Goal: Transaction & Acquisition: Purchase product/service

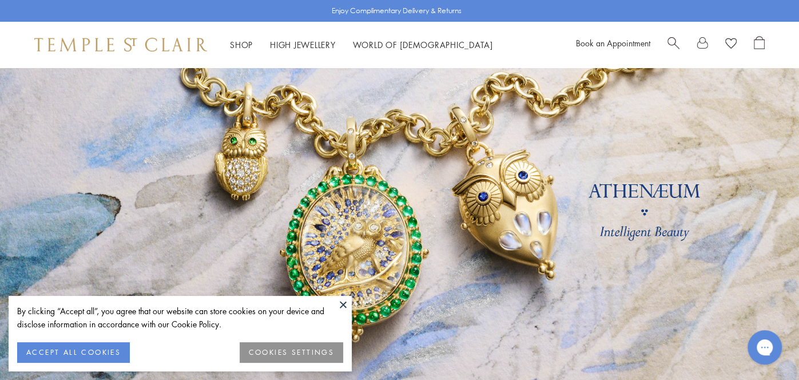
scroll to position [38, 0]
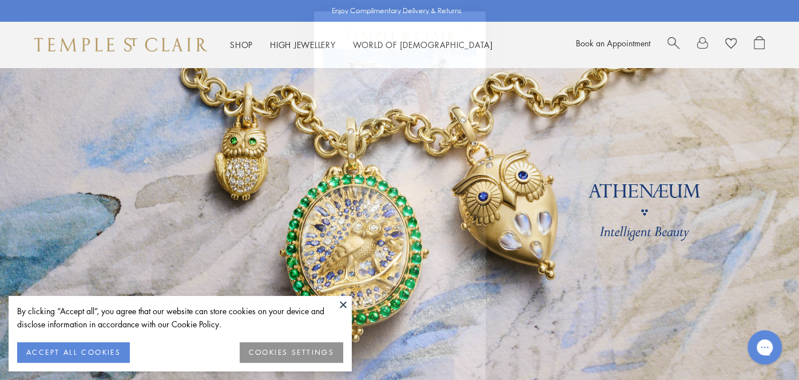
click at [65, 353] on button "ACCEPT ALL COOKIES" at bounding box center [73, 352] width 113 height 21
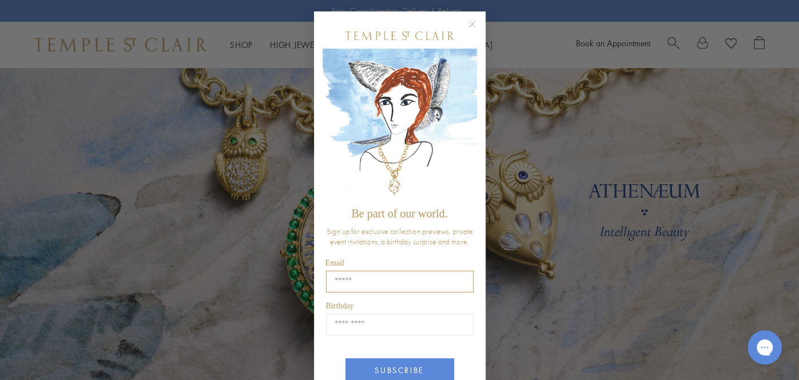
click at [347, 280] on input "Email" at bounding box center [400, 282] width 148 height 22
type input "**********"
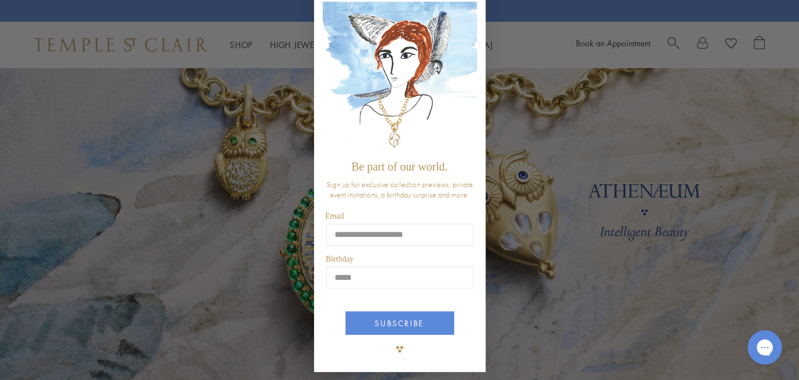
scroll to position [49, 0]
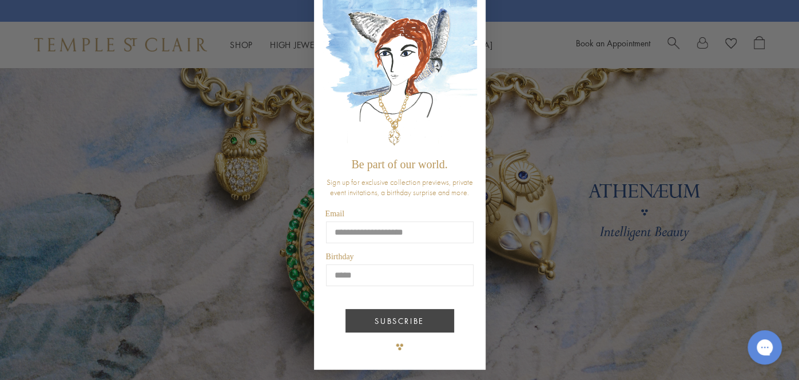
type input "*****"
click at [397, 323] on button "SUBSCRIBE" at bounding box center [400, 320] width 109 height 23
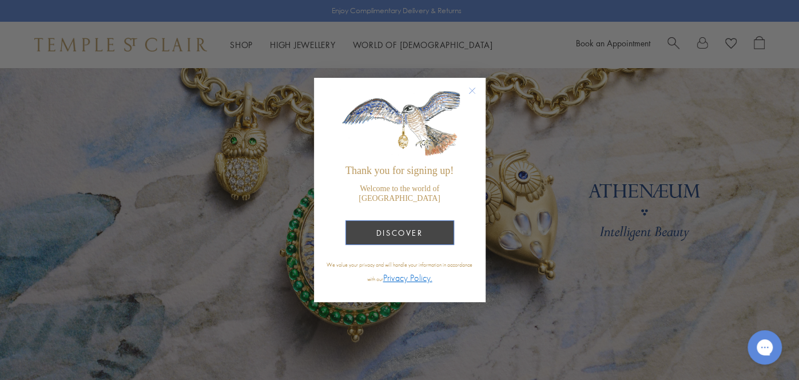
click at [425, 224] on button "DISCOVER" at bounding box center [400, 232] width 109 height 25
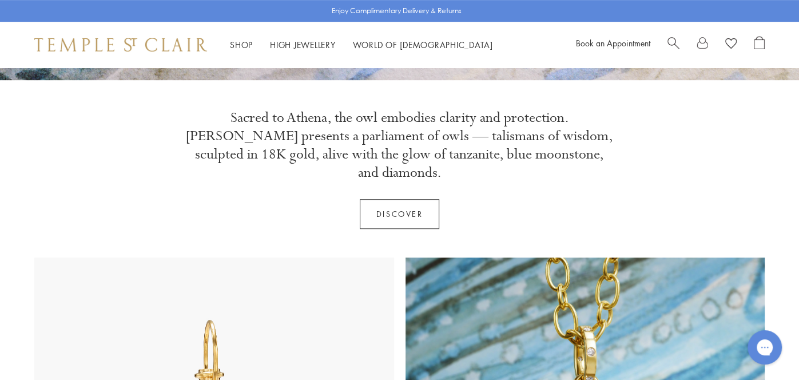
scroll to position [359, 0]
click at [399, 199] on link "Discover" at bounding box center [400, 214] width 80 height 30
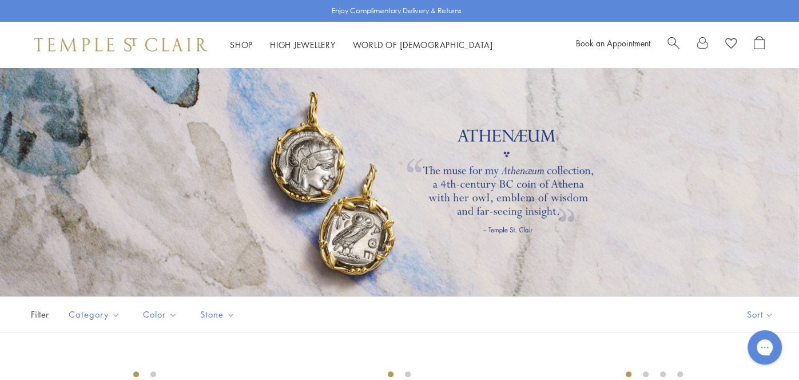
click at [702, 42] on link at bounding box center [702, 44] width 11 height 17
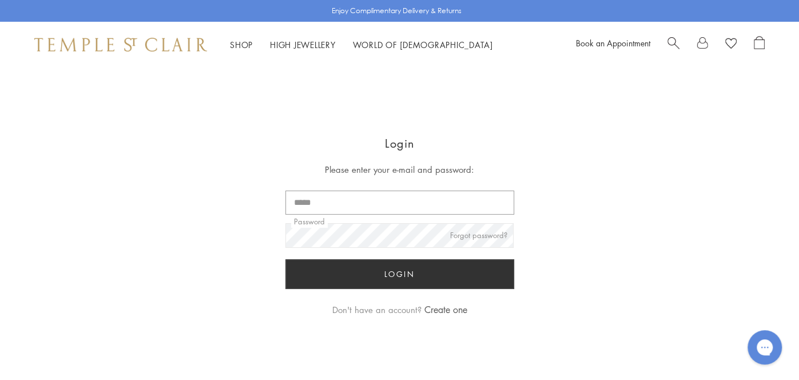
type input "**********"
click at [385, 278] on button "Login" at bounding box center [400, 274] width 229 height 30
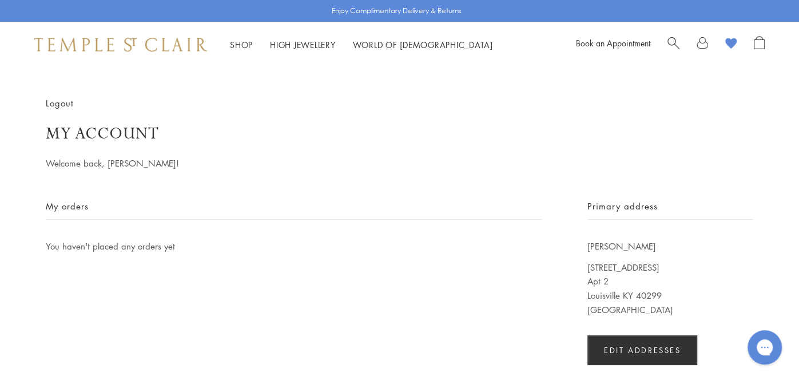
click at [733, 43] on image at bounding box center [731, 43] width 11 height 11
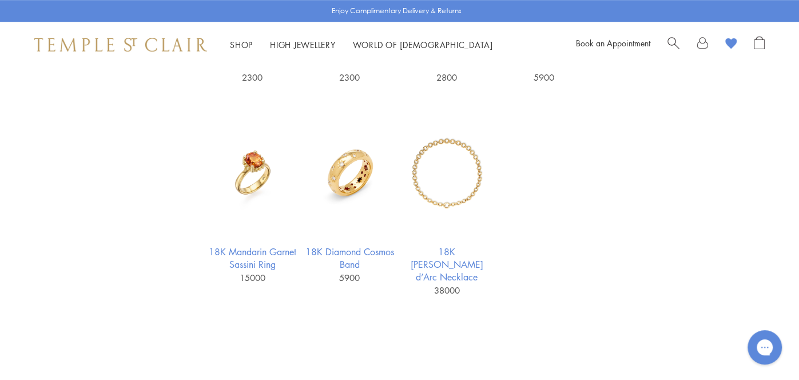
scroll to position [509, 0]
click at [363, 183] on img at bounding box center [350, 173] width 89 height 89
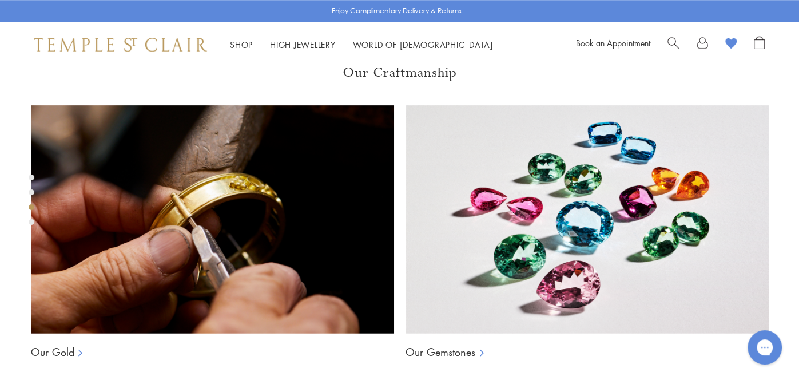
scroll to position [722, 0]
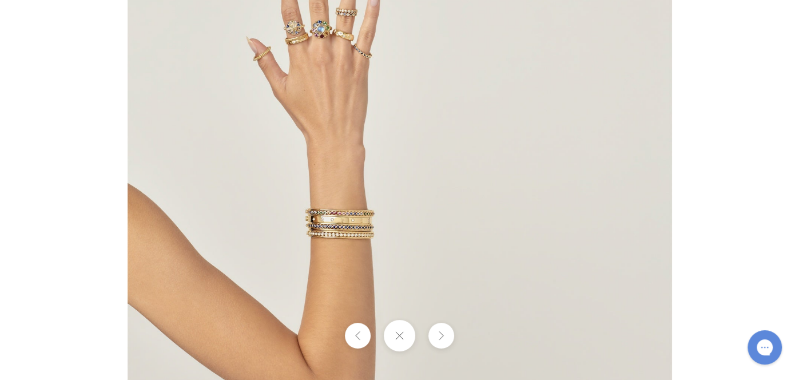
click at [365, 30] on img at bounding box center [400, 190] width 545 height 544
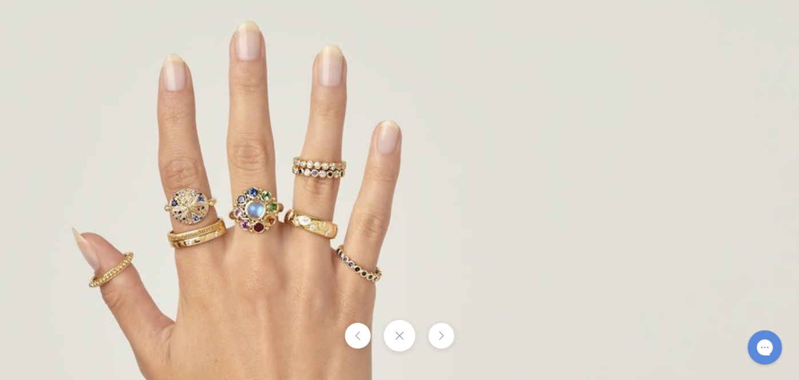
click at [398, 335] on button at bounding box center [399, 335] width 31 height 31
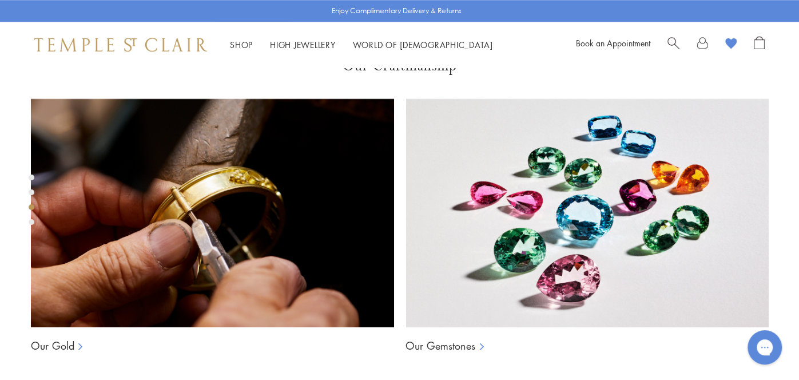
scroll to position [728, 0]
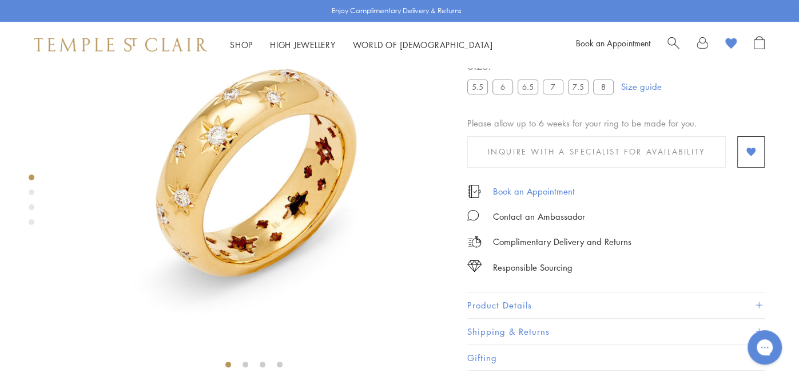
scroll to position [67, 0]
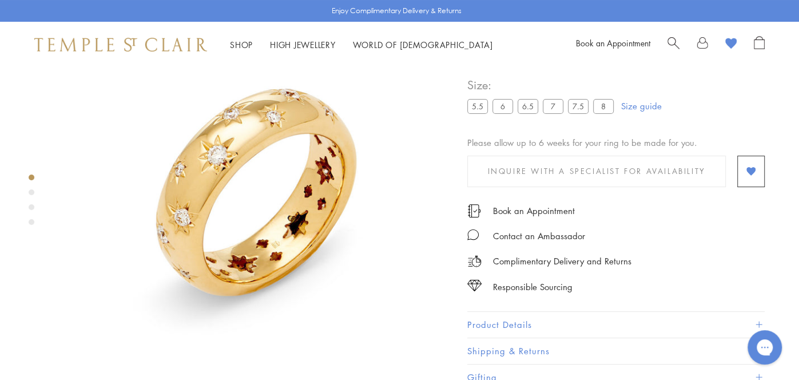
click at [576, 114] on label "7.5" at bounding box center [578, 107] width 21 height 14
click at [577, 114] on label "7.5" at bounding box center [578, 107] width 21 height 14
click at [606, 114] on label "8" at bounding box center [603, 107] width 21 height 14
click at [528, 114] on label "6.5" at bounding box center [528, 107] width 21 height 14
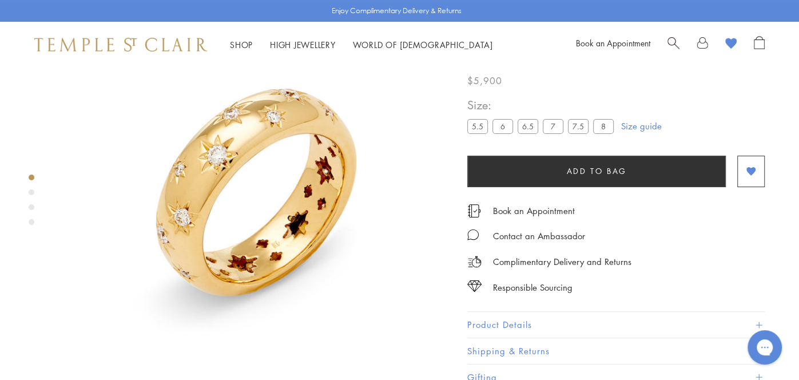
click at [498, 133] on label "6" at bounding box center [503, 126] width 21 height 14
click at [503, 133] on label "6" at bounding box center [503, 126] width 21 height 14
click at [473, 133] on label "5.5" at bounding box center [478, 126] width 21 height 14
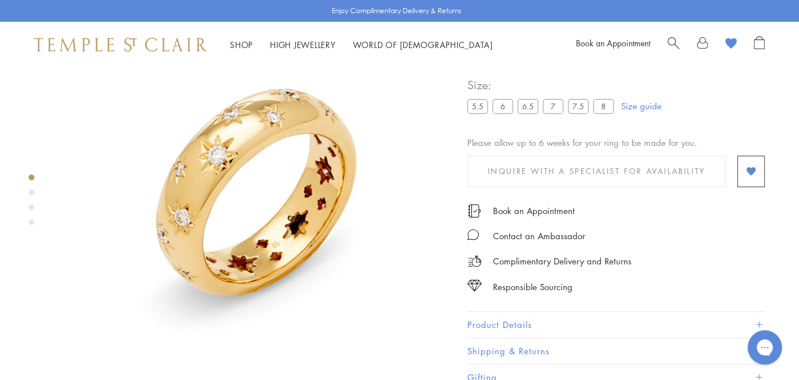
click at [557, 114] on label "7" at bounding box center [553, 107] width 21 height 14
click at [585, 114] on label "7.5" at bounding box center [578, 107] width 21 height 14
click at [609, 114] on label "8" at bounding box center [603, 107] width 21 height 14
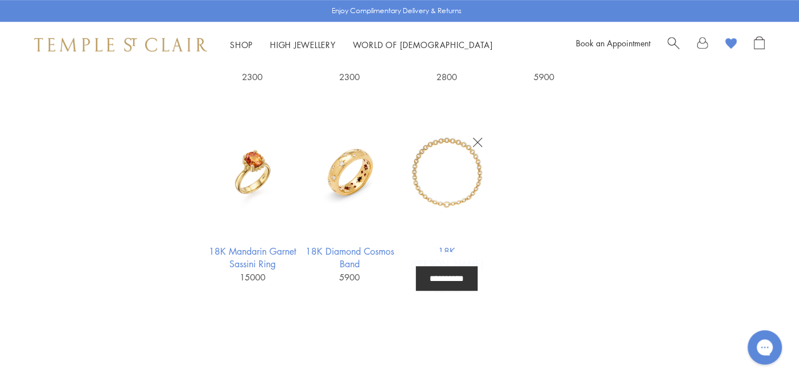
click at [438, 183] on img at bounding box center [447, 173] width 89 height 89
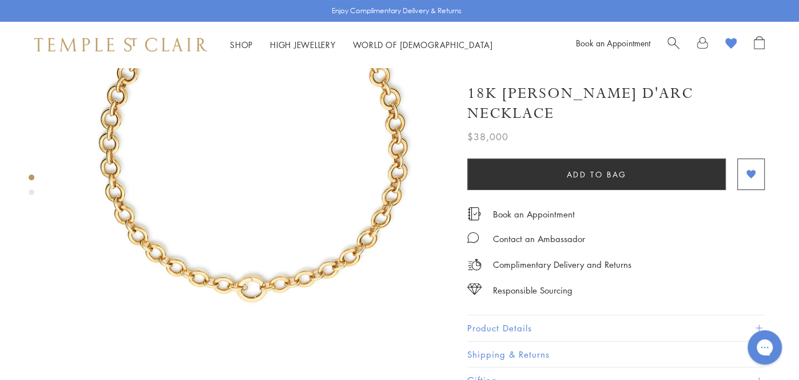
scroll to position [116, 0]
click at [758, 325] on span at bounding box center [759, 328] width 6 height 6
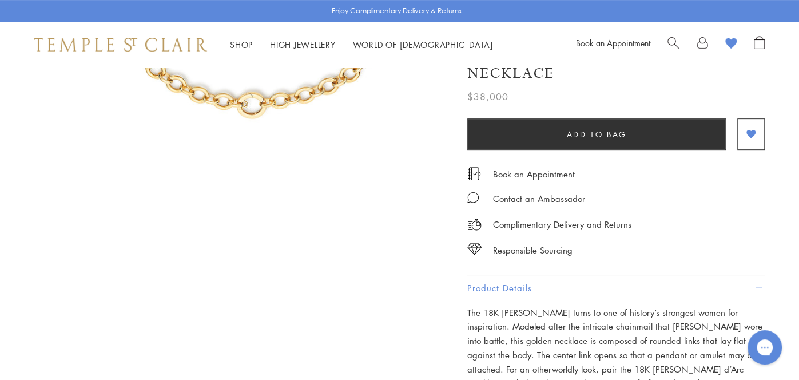
scroll to position [0, 0]
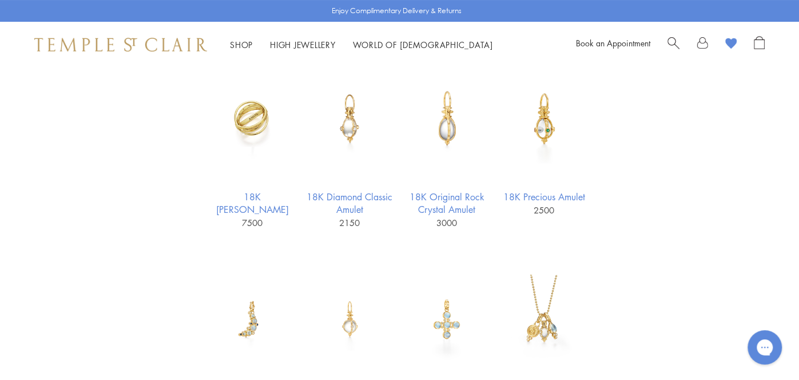
scroll to position [155, 0]
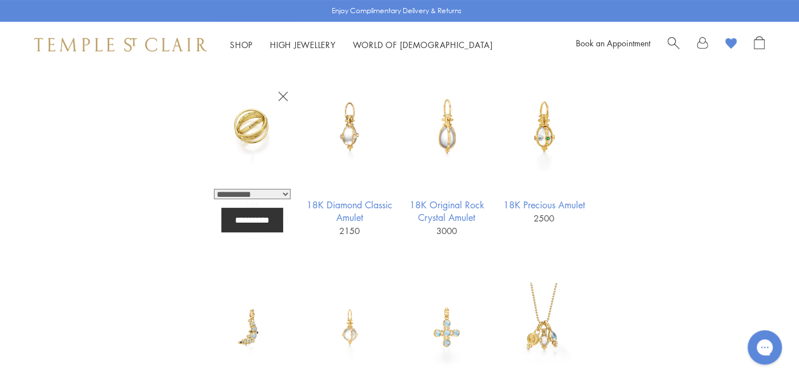
click at [258, 120] on img at bounding box center [252, 126] width 89 height 89
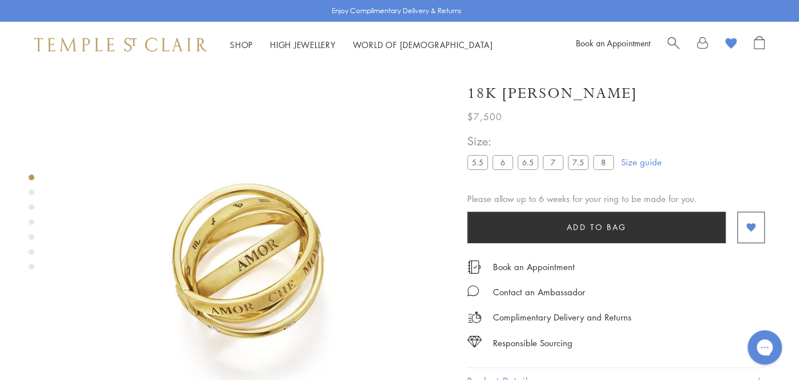
click at [553, 160] on label "7" at bounding box center [553, 162] width 21 height 14
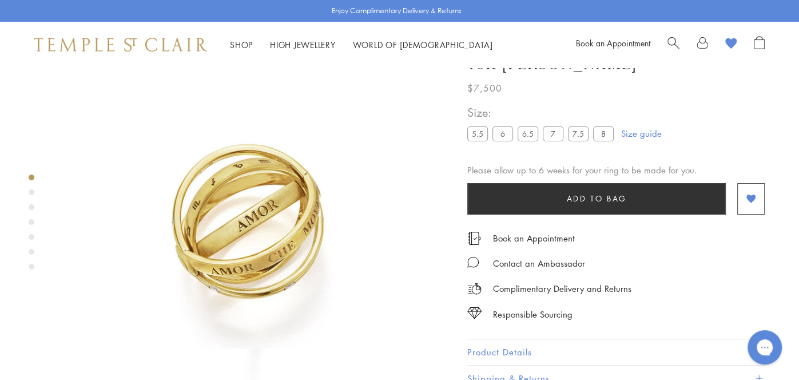
scroll to position [67, 0]
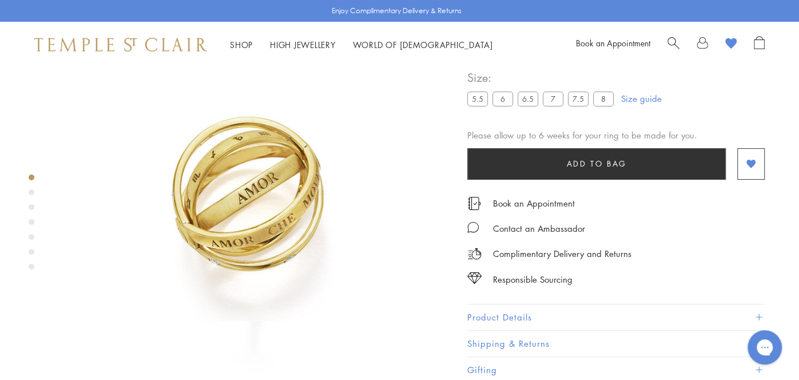
click at [580, 100] on label "7.5" at bounding box center [578, 99] width 21 height 14
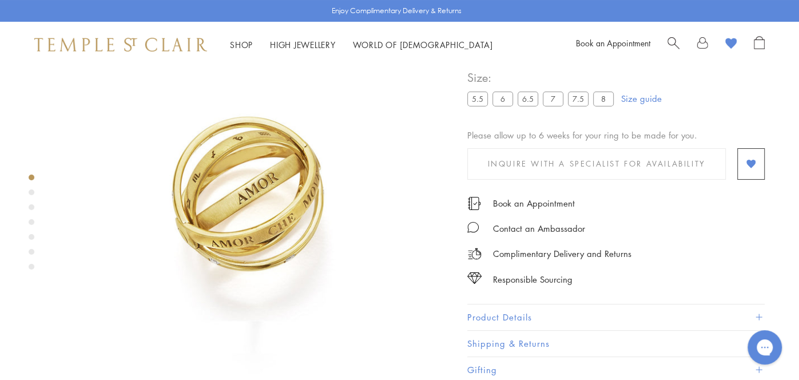
click at [604, 97] on label "8" at bounding box center [603, 99] width 21 height 14
click at [474, 98] on label "5.5" at bounding box center [478, 99] width 21 height 14
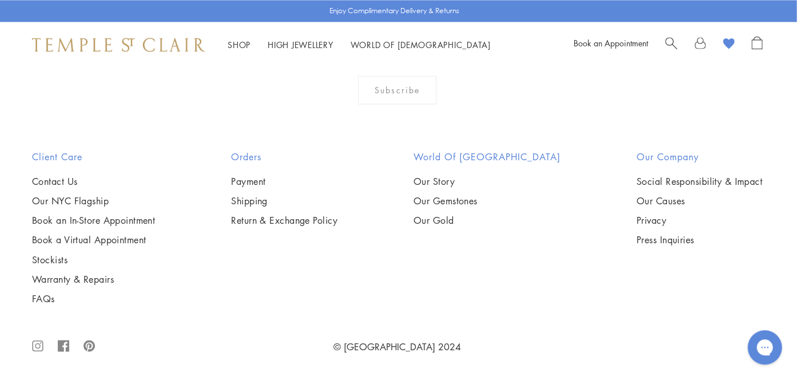
scroll to position [2752, 2]
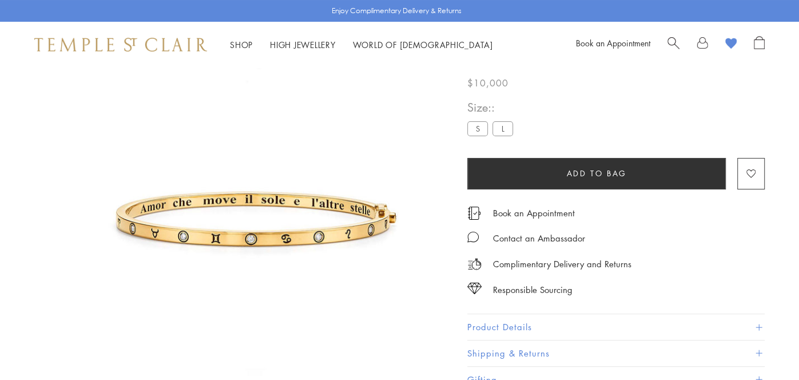
scroll to position [67, 0]
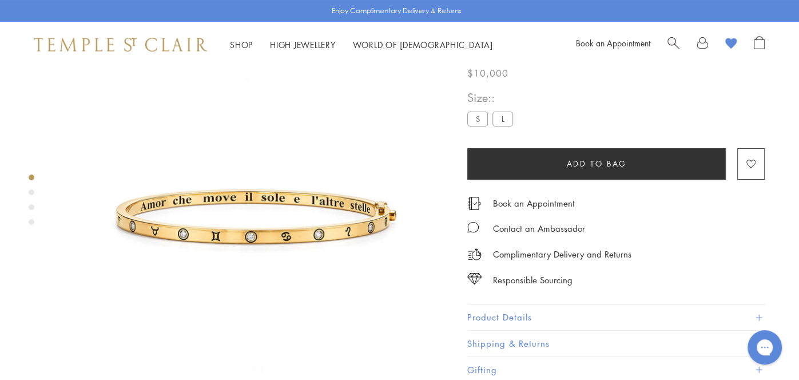
click at [476, 115] on label "S" at bounding box center [478, 119] width 21 height 14
click at [505, 119] on label "L" at bounding box center [503, 119] width 21 height 14
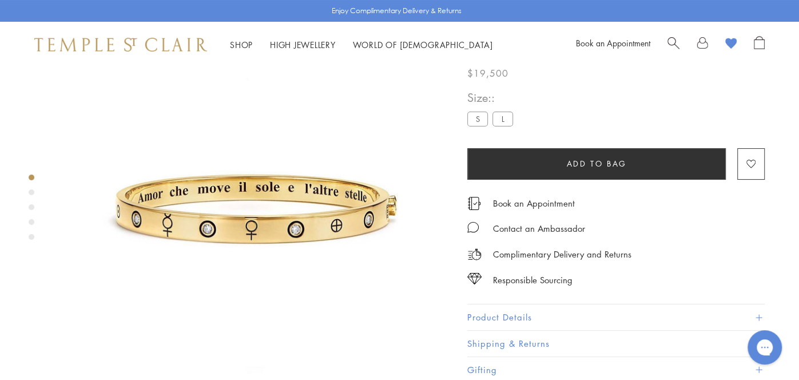
click at [478, 120] on label "S" at bounding box center [478, 119] width 21 height 14
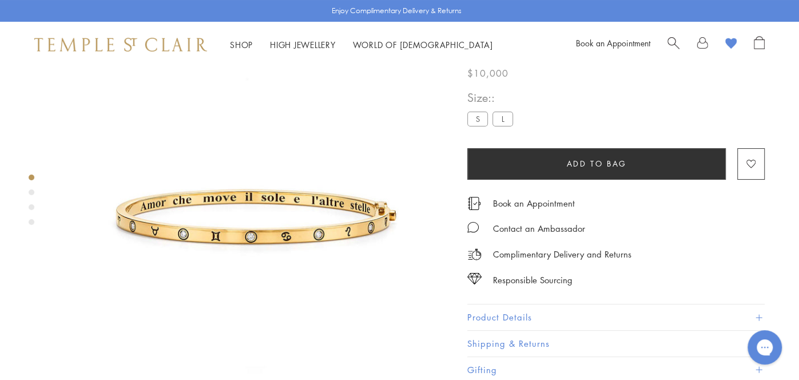
click at [504, 118] on label "L" at bounding box center [503, 119] width 21 height 14
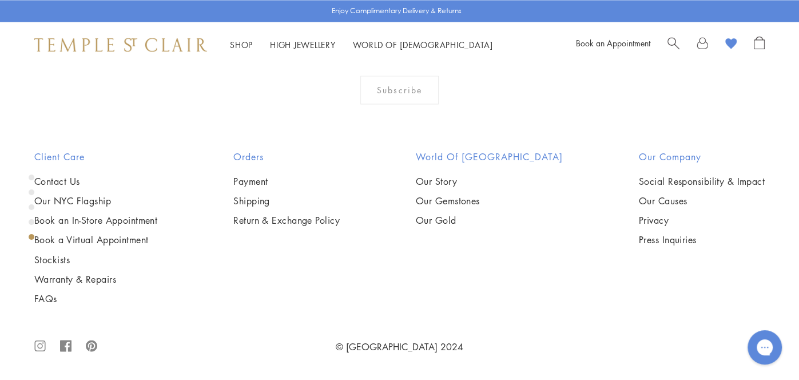
scroll to position [1463, 0]
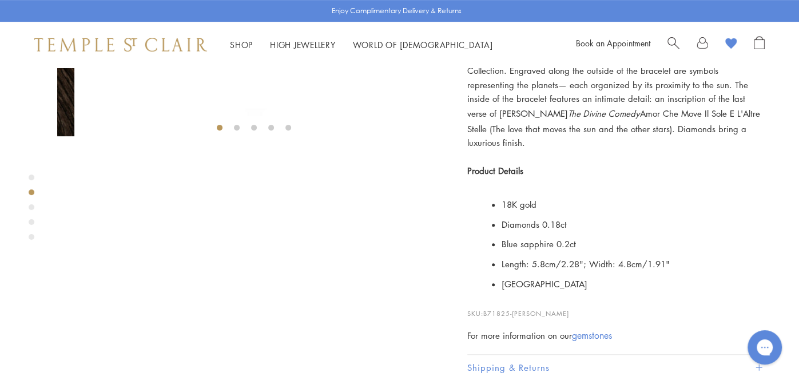
scroll to position [322, 0]
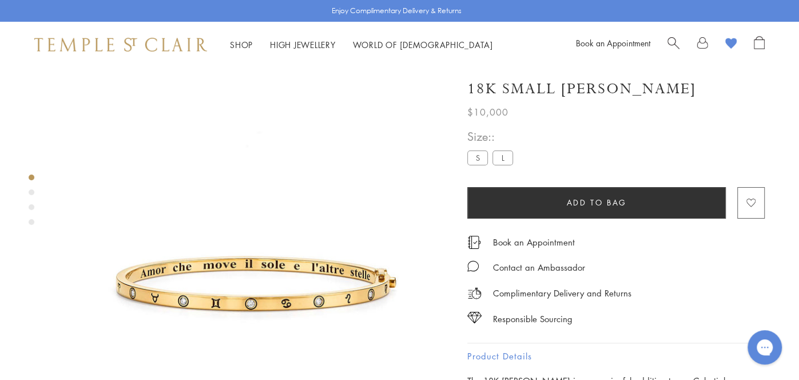
click at [753, 204] on image "button" at bounding box center [751, 203] width 9 height 9
click at [505, 160] on label "L" at bounding box center [503, 158] width 21 height 14
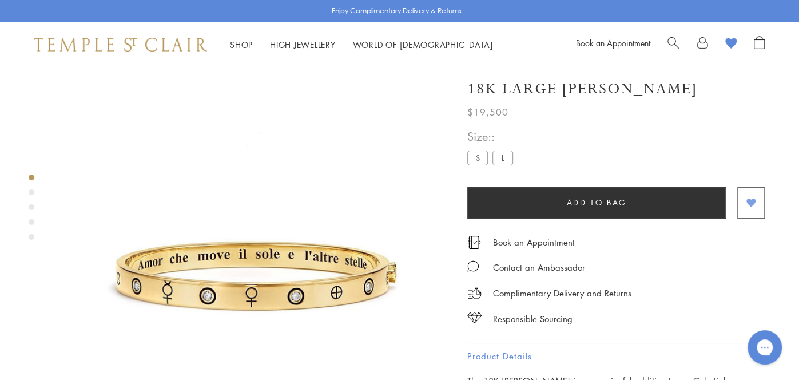
click at [753, 202] on image "button" at bounding box center [751, 203] width 9 height 9
click at [731, 45] on image at bounding box center [731, 43] width 11 height 11
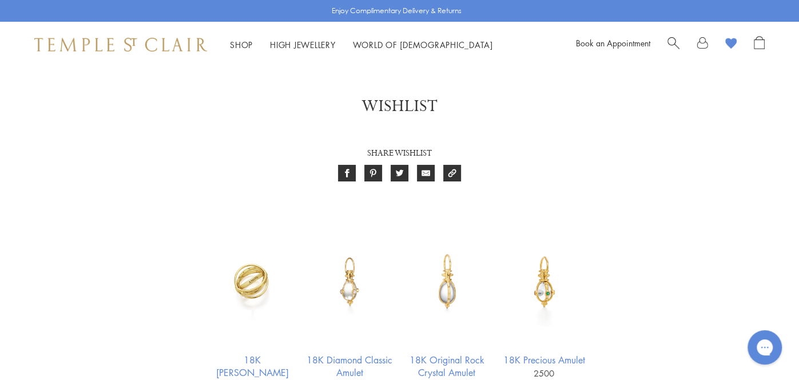
click at [671, 39] on span "Search" at bounding box center [674, 42] width 12 height 12
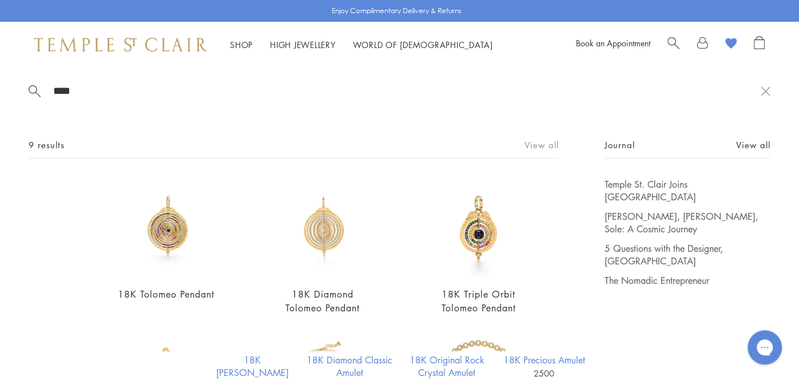
type input "****"
click at [542, 142] on link "View all" at bounding box center [542, 144] width 34 height 13
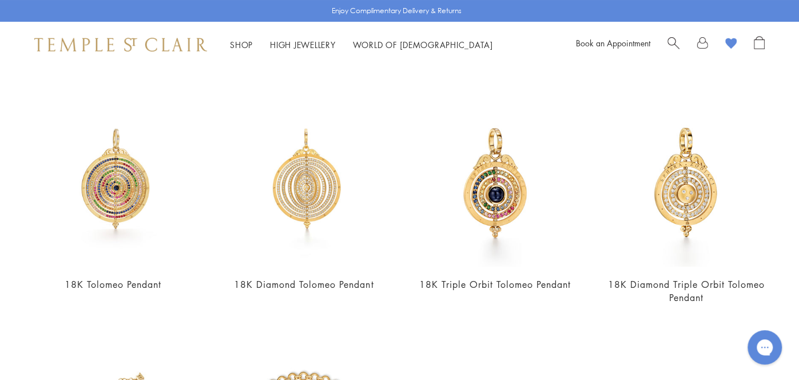
scroll to position [75, 0]
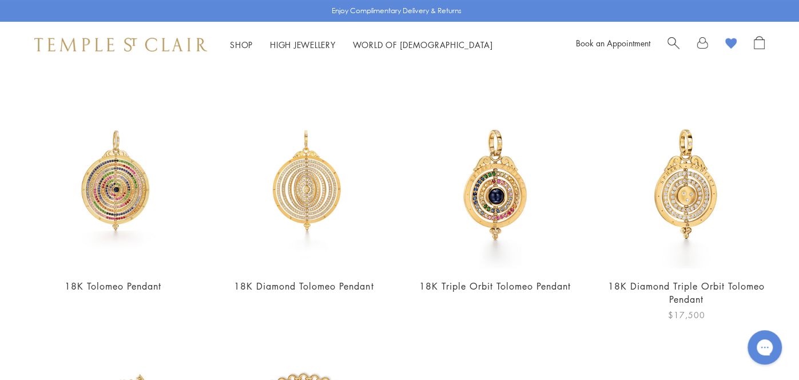
click at [700, 193] on img at bounding box center [687, 184] width 168 height 168
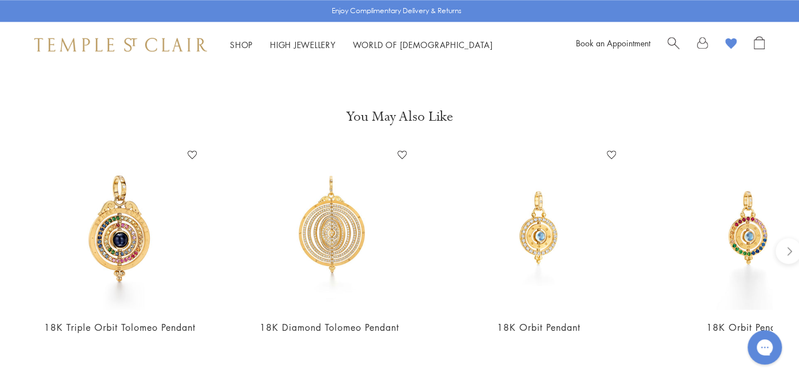
scroll to position [803, 0]
click at [331, 229] on img at bounding box center [329, 229] width 164 height 164
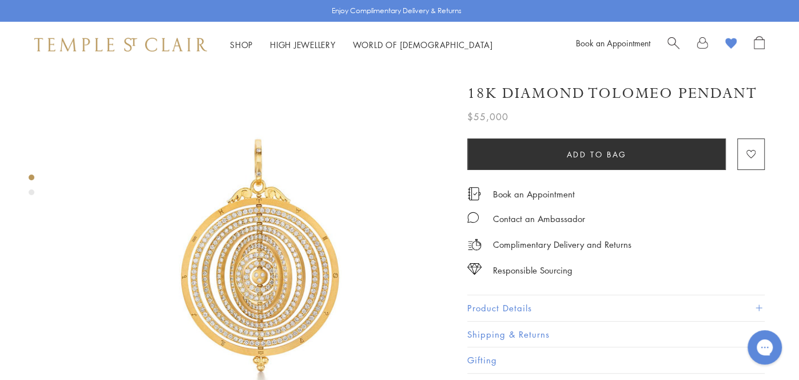
click at [759, 305] on span at bounding box center [759, 308] width 6 height 6
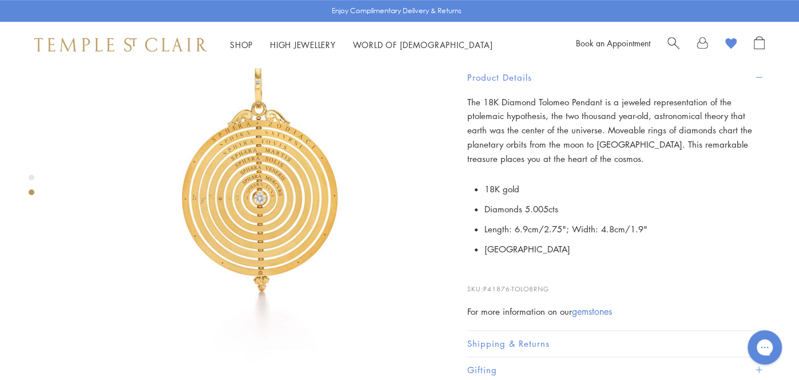
scroll to position [489, 0]
click at [285, 166] on img at bounding box center [253, 185] width 393 height 393
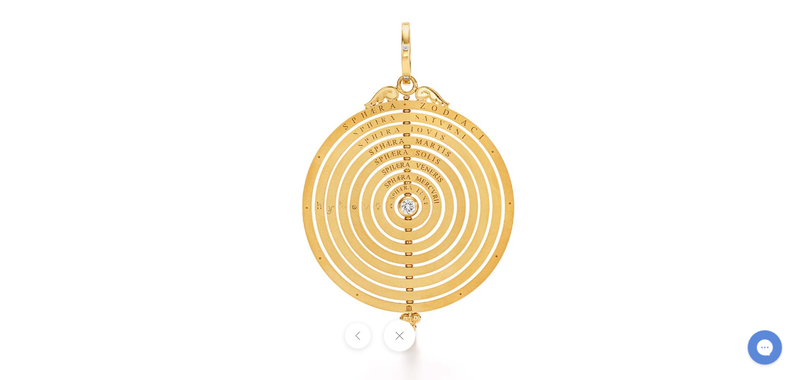
click at [423, 173] on img at bounding box center [400, 191] width 536 height 536
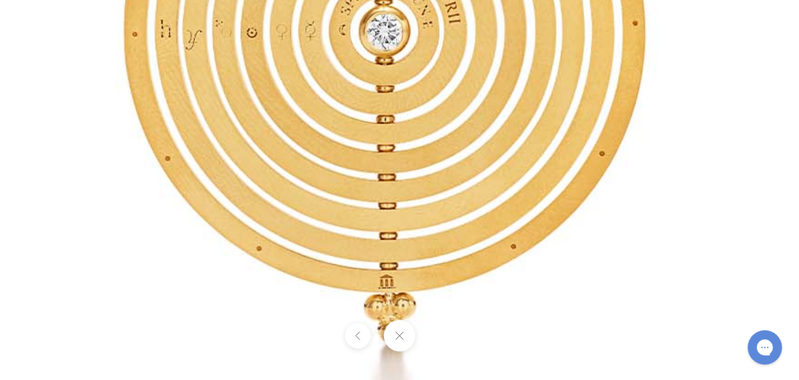
click at [399, 337] on button at bounding box center [399, 335] width 31 height 31
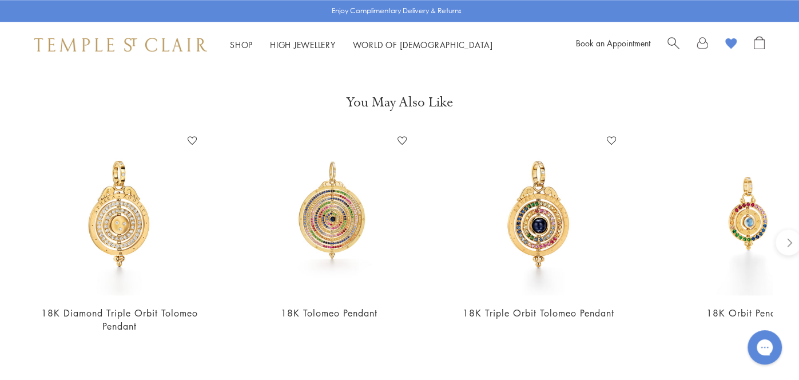
scroll to position [819, 0]
click at [134, 203] on img at bounding box center [120, 213] width 164 height 164
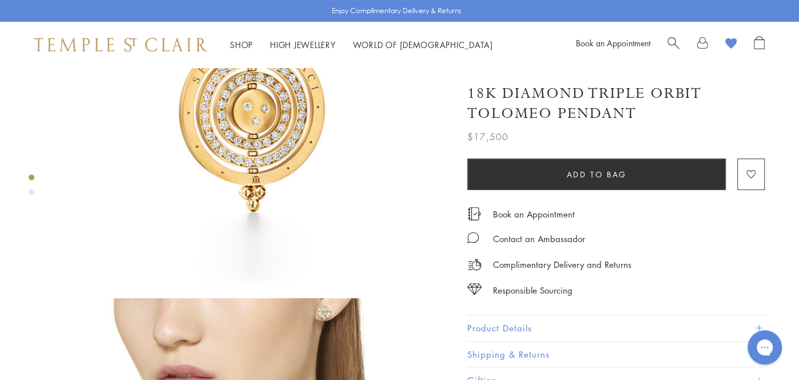
scroll to position [171, 0]
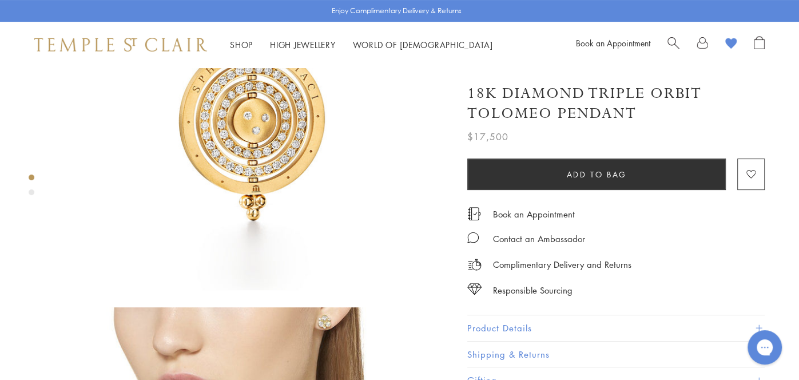
click at [756, 325] on span at bounding box center [759, 328] width 6 height 6
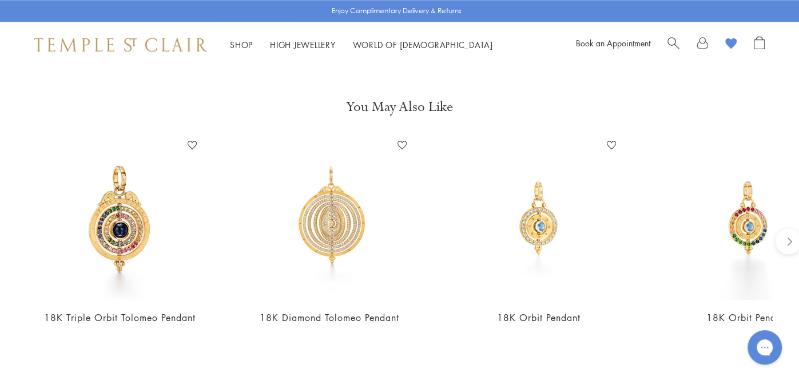
scroll to position [814, 0]
click at [547, 197] on img at bounding box center [539, 218] width 164 height 164
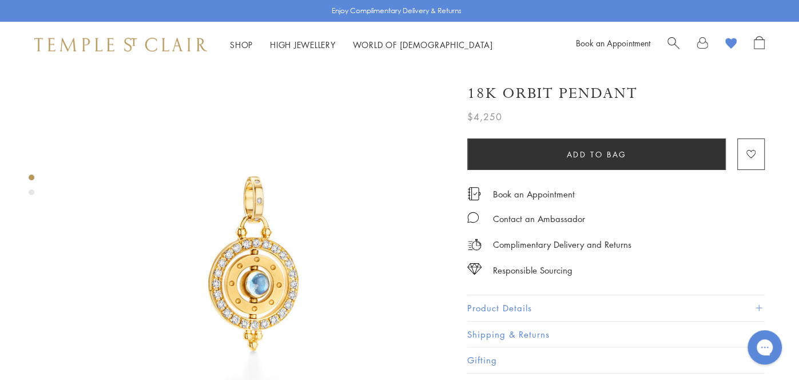
click at [616, 301] on button "Product Details" at bounding box center [617, 308] width 298 height 26
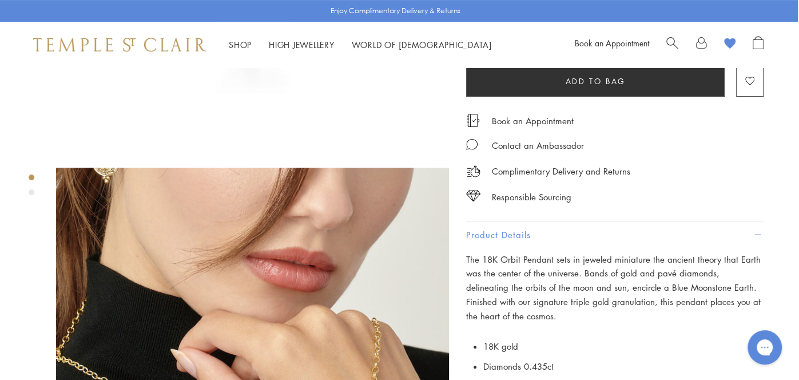
scroll to position [0, 1]
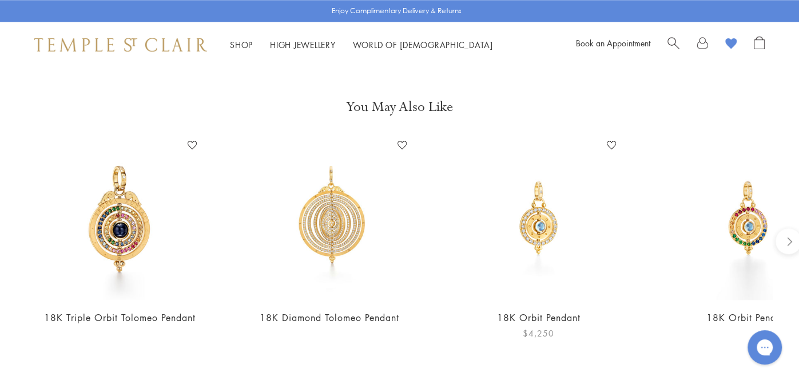
click at [552, 208] on img at bounding box center [539, 218] width 164 height 164
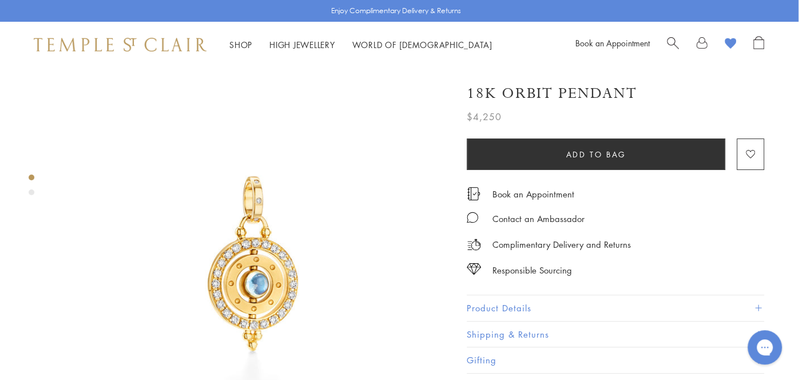
scroll to position [0, 1]
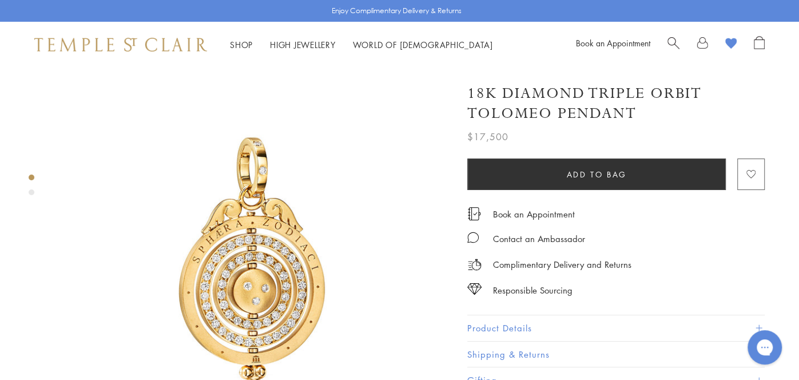
click at [753, 173] on image "button" at bounding box center [751, 175] width 9 height 9
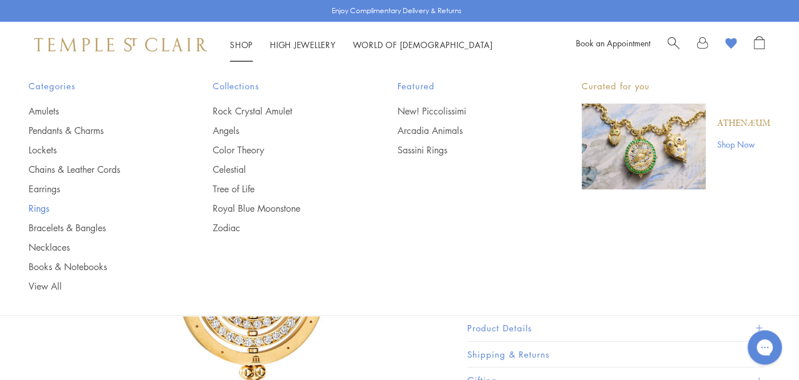
click at [39, 207] on link "Rings" at bounding box center [98, 208] width 138 height 13
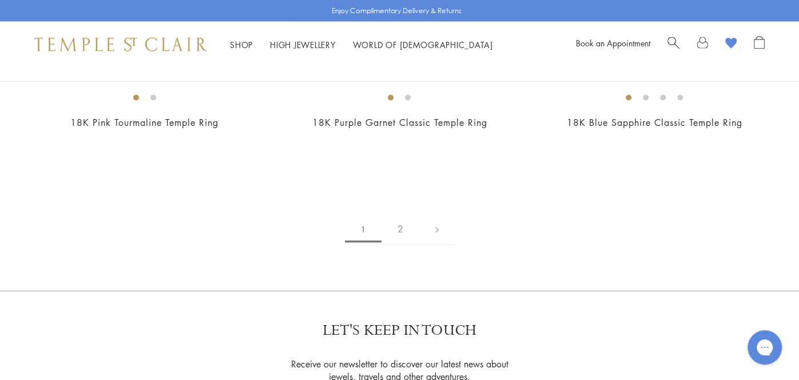
scroll to position [1525, 0]
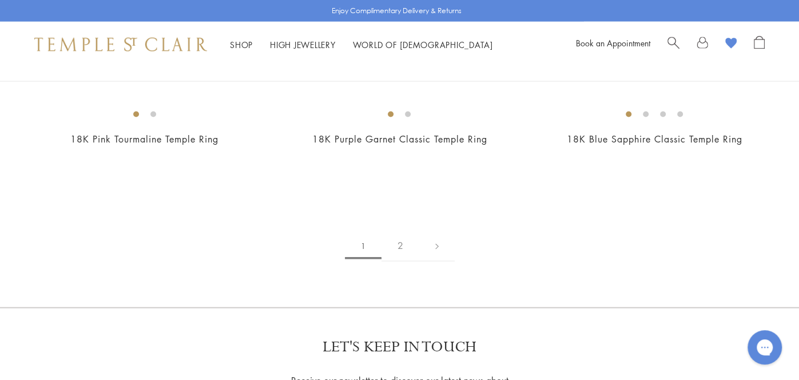
click at [672, 40] on span "Search" at bounding box center [674, 42] width 12 height 12
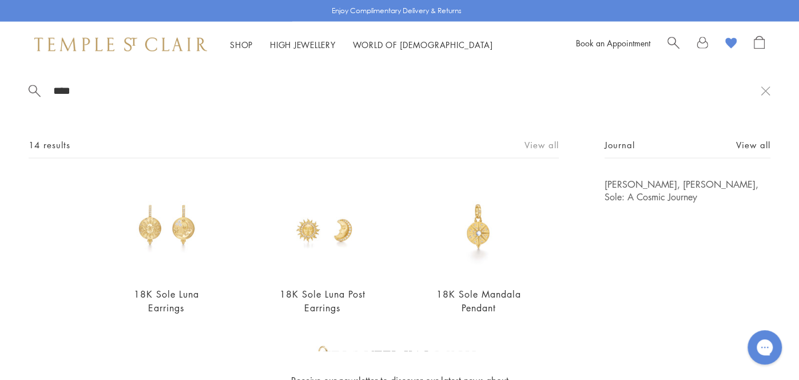
type input "****"
click at [544, 142] on link "View all" at bounding box center [542, 144] width 34 height 13
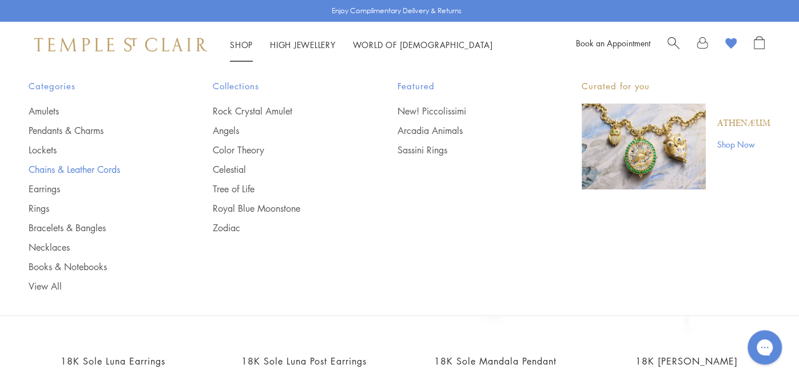
click at [71, 168] on link "Chains & Leather Cords" at bounding box center [98, 169] width 138 height 13
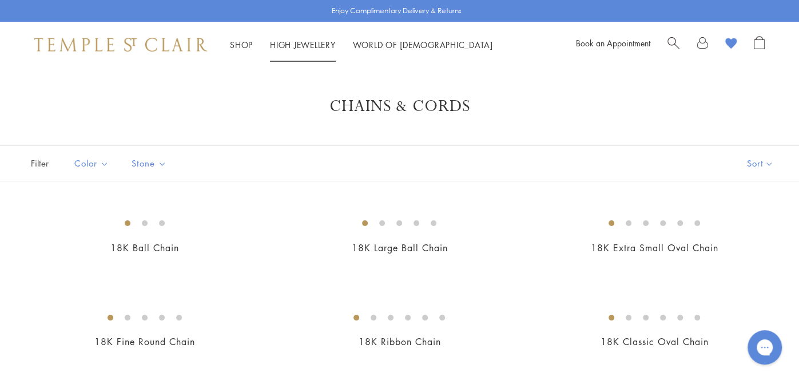
click at [318, 42] on link "High Jewellery High Jewellery" at bounding box center [303, 44] width 66 height 11
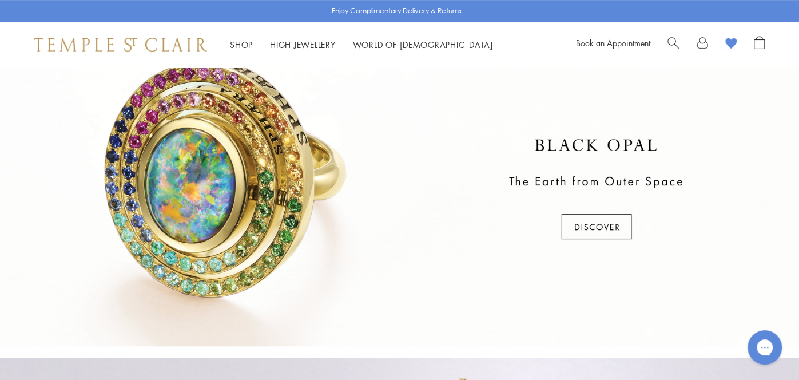
scroll to position [358, 0]
click at [601, 226] on div at bounding box center [399, 190] width 799 height 313
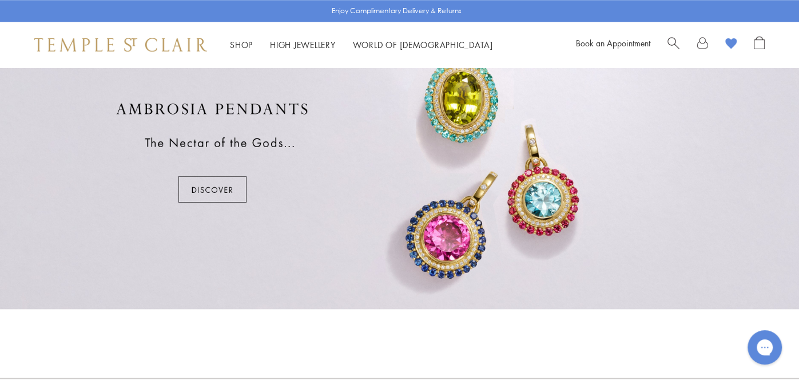
scroll to position [724, 0]
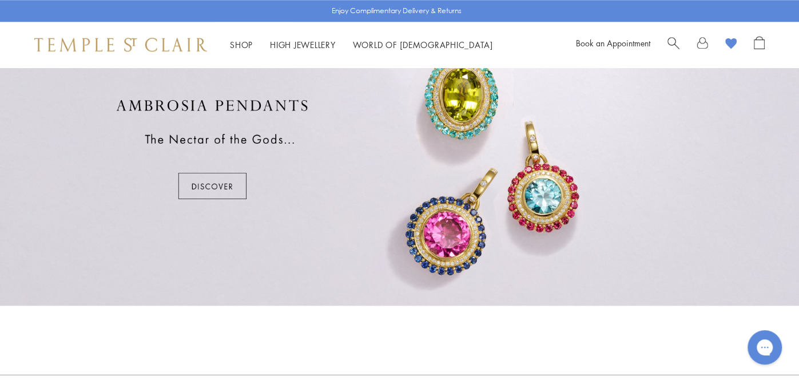
click at [186, 177] on div at bounding box center [399, 149] width 799 height 313
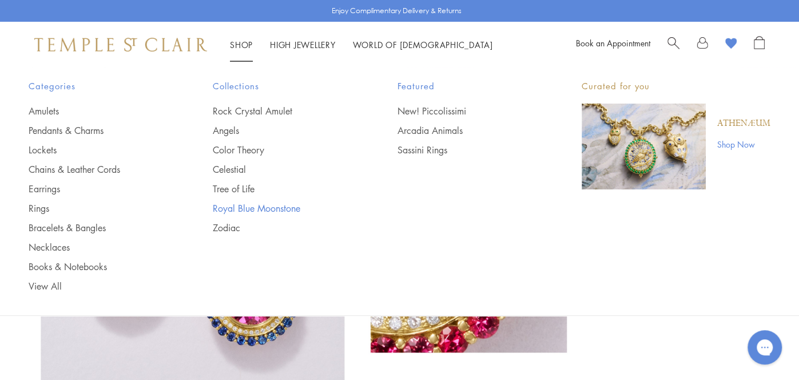
click at [272, 208] on link "Royal Blue Moonstone" at bounding box center [282, 208] width 138 height 13
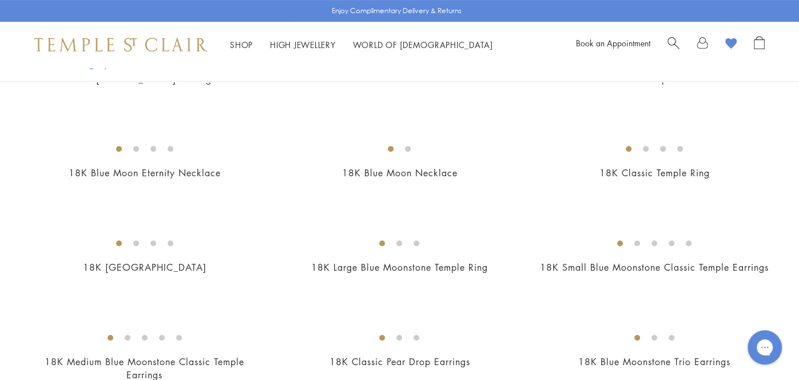
scroll to position [320, 0]
click at [0, 0] on img at bounding box center [0, 0] width 0 height 0
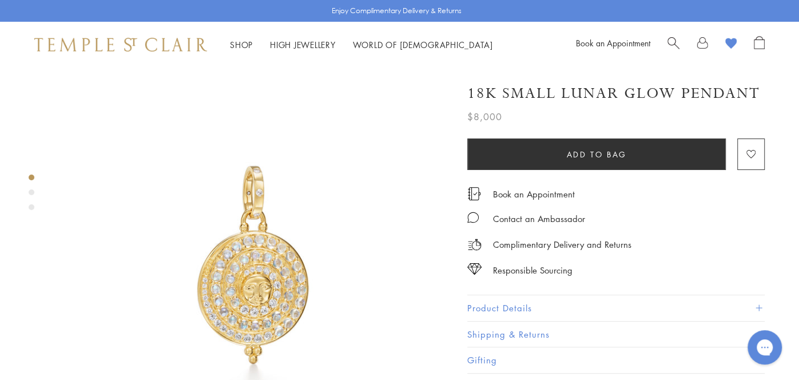
click at [259, 258] on img at bounding box center [253, 264] width 393 height 393
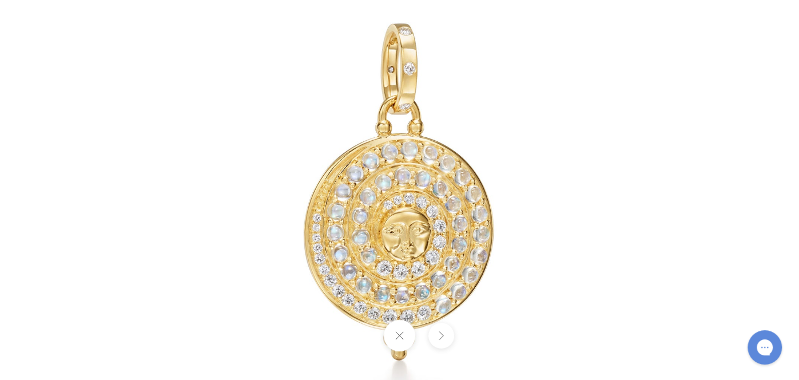
click at [451, 243] on img at bounding box center [400, 191] width 670 height 670
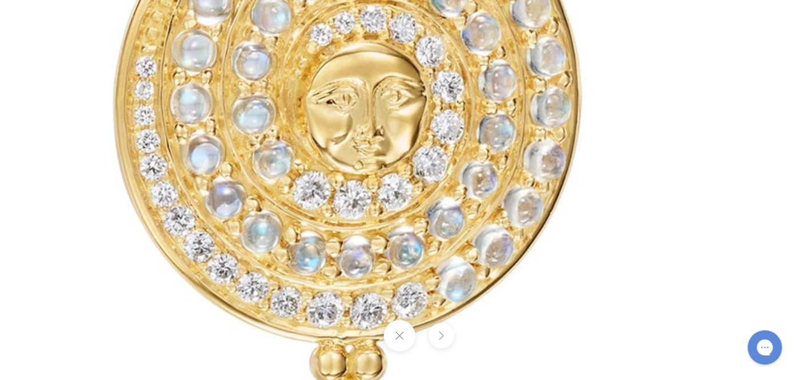
click at [399, 333] on button at bounding box center [399, 335] width 31 height 31
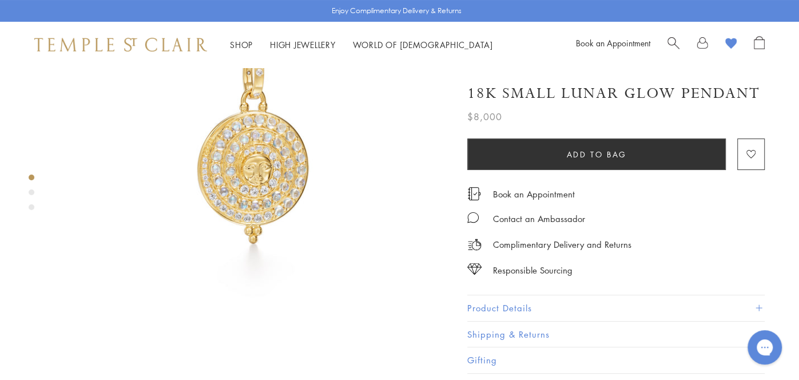
scroll to position [121, 0]
click at [620, 302] on button "Product Details" at bounding box center [617, 308] width 298 height 26
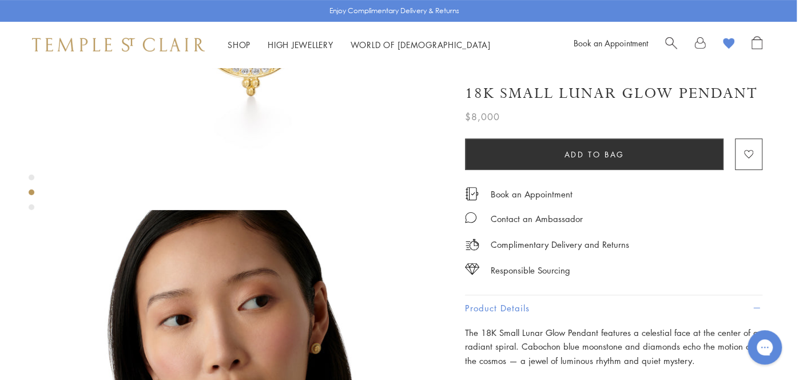
scroll to position [268, 2]
click at [750, 152] on image "button" at bounding box center [749, 154] width 9 height 9
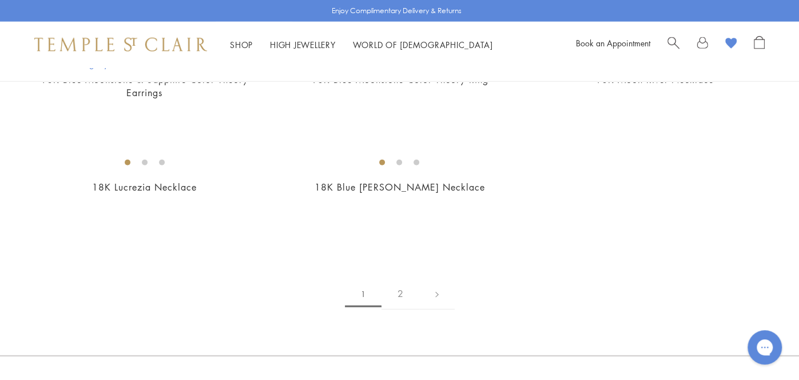
scroll to position [1842, 0]
click at [0, 0] on img at bounding box center [0, 0] width 0 height 0
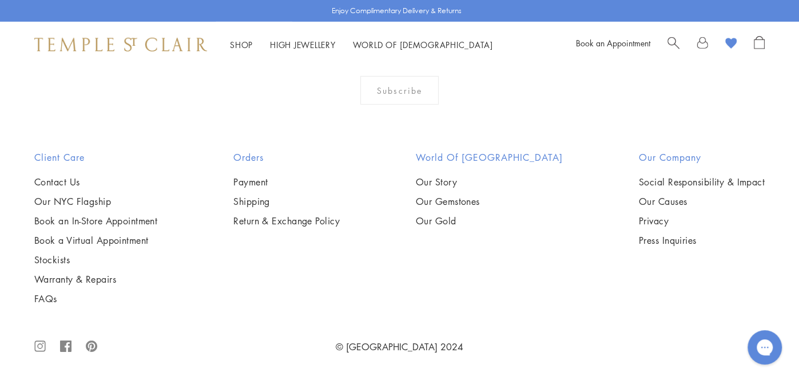
scroll to position [4317, 0]
click at [0, 0] on img at bounding box center [0, 0] width 0 height 0
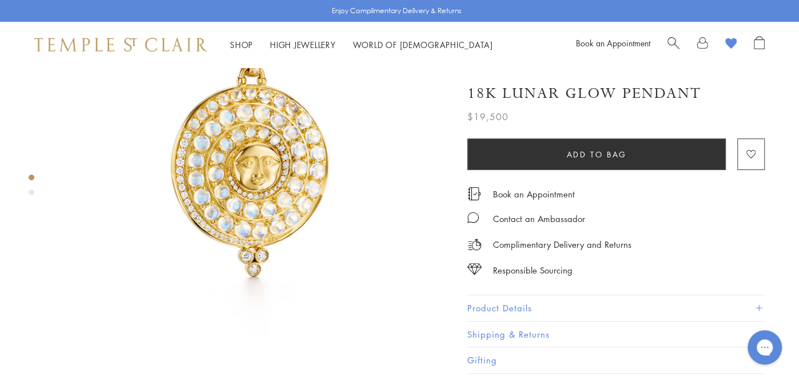
scroll to position [122, 0]
click at [761, 305] on span at bounding box center [759, 308] width 6 height 6
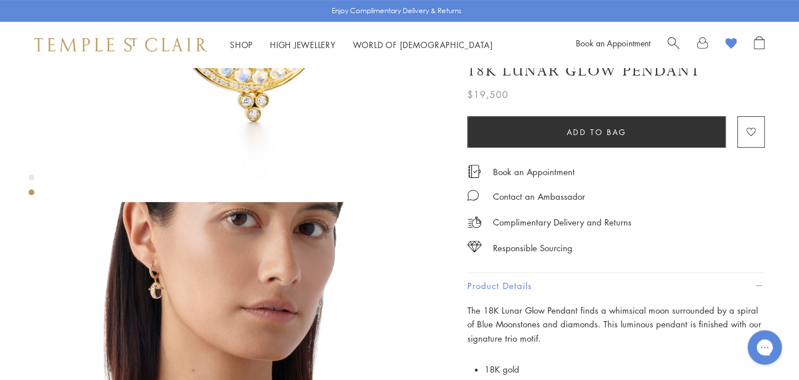
scroll to position [277, 0]
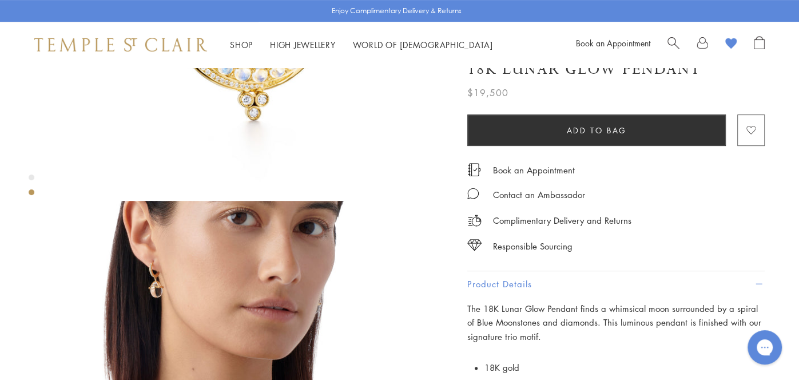
click at [752, 128] on image "button" at bounding box center [751, 130] width 9 height 9
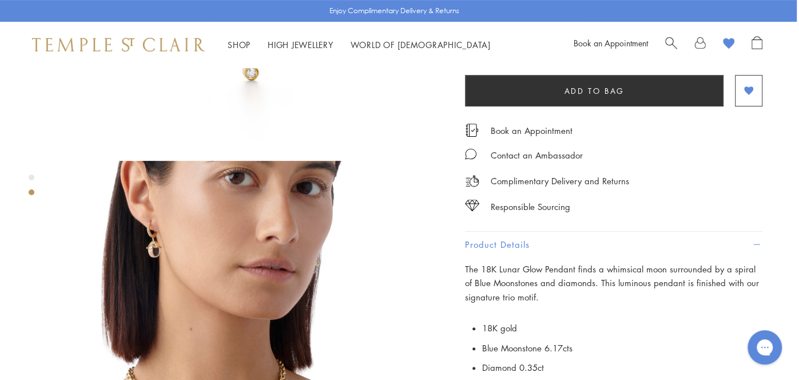
scroll to position [0, 2]
